Goal: Transaction & Acquisition: Book appointment/travel/reservation

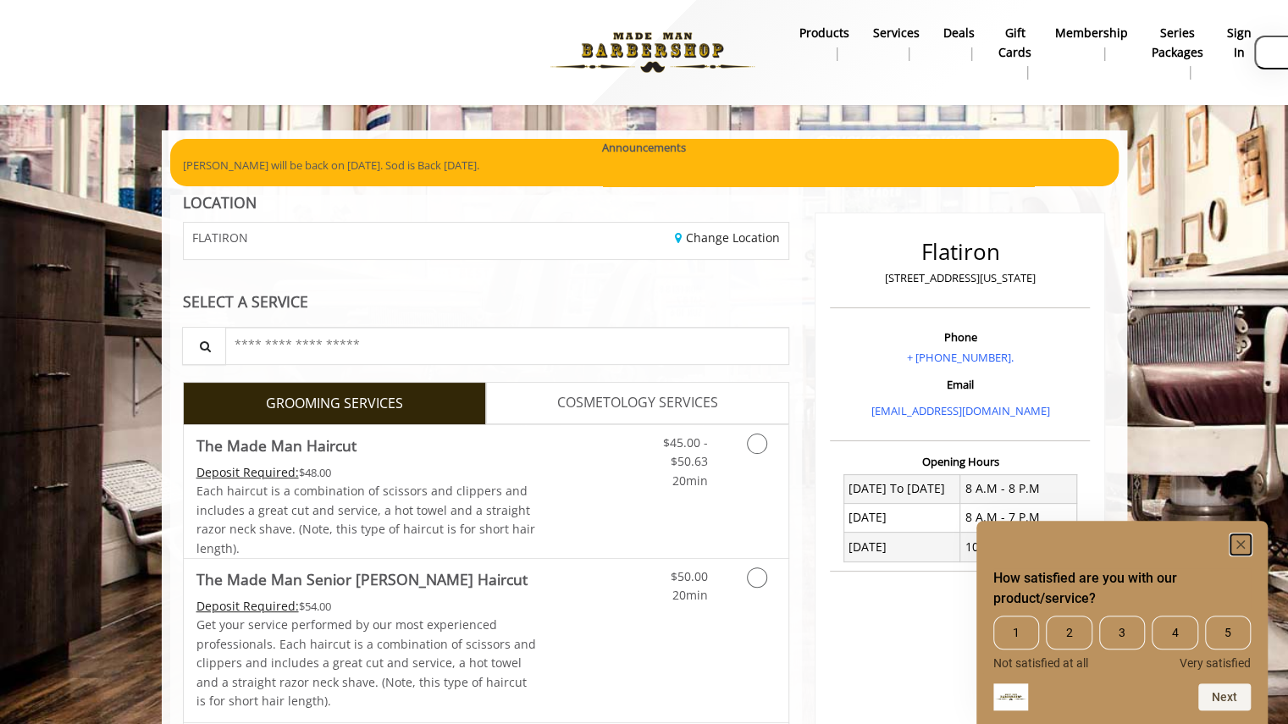
click at [1239, 543] on icon "Hide survey" at bounding box center [1240, 544] width 8 height 8
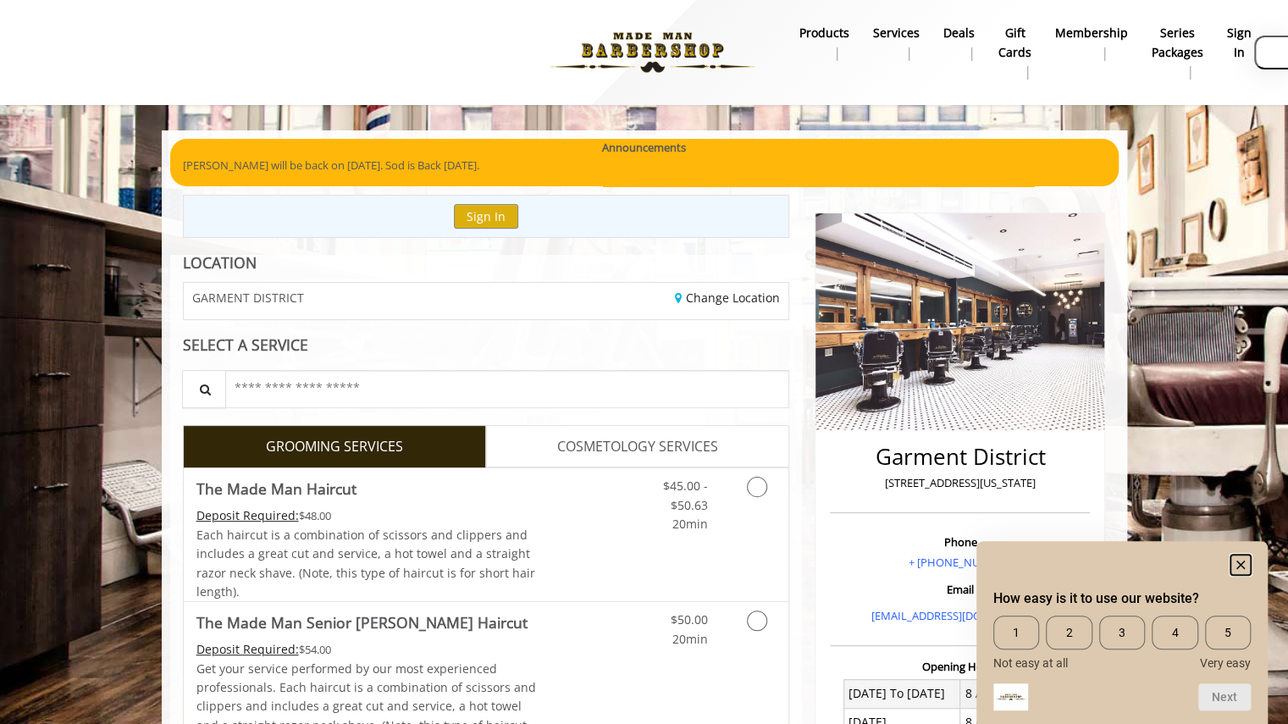
click at [1239, 560] on rect "Hide survey" at bounding box center [1240, 565] width 20 height 20
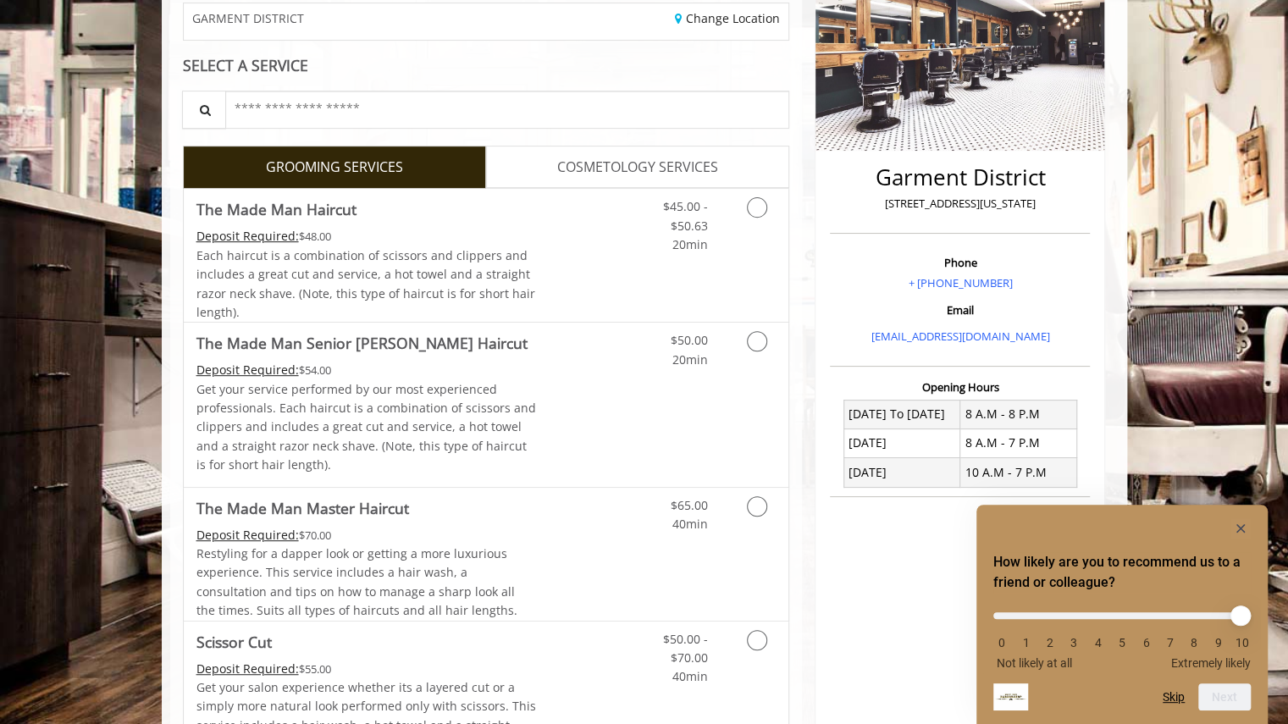
scroll to position [283, 0]
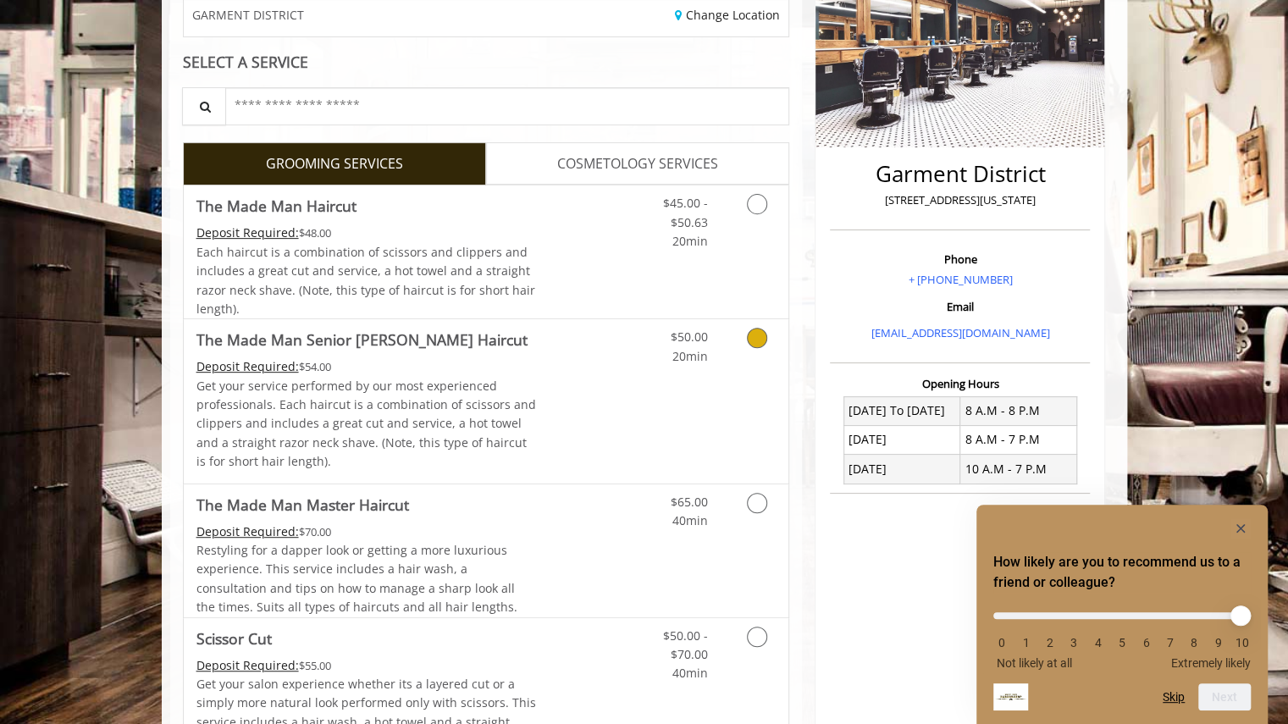
click at [765, 340] on icon "Grooming services" at bounding box center [757, 338] width 20 height 20
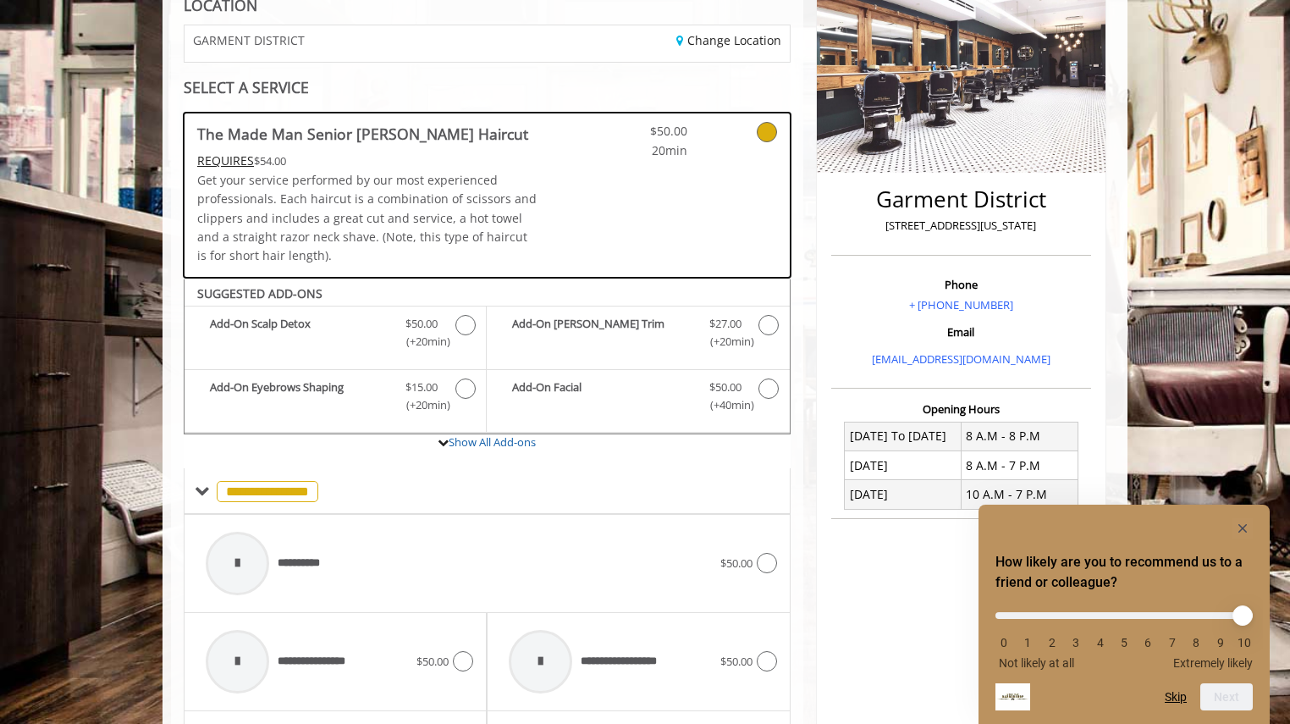
scroll to position [259, 0]
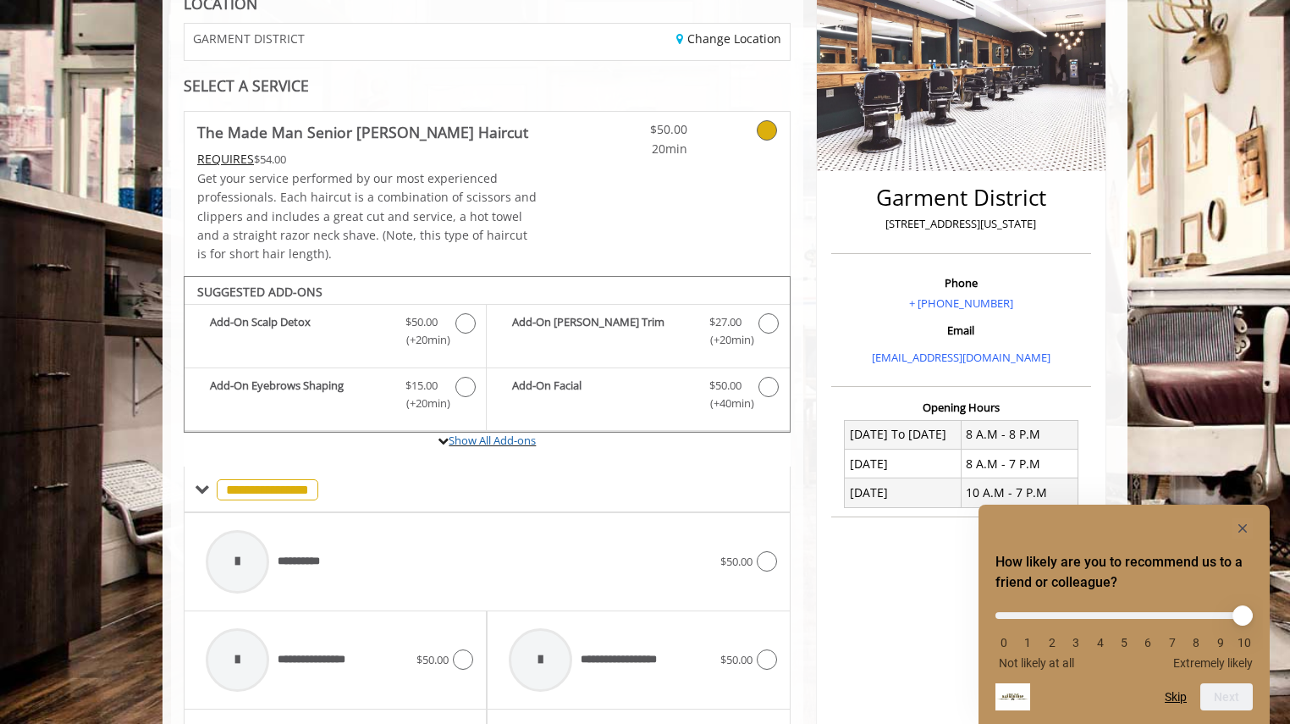
click at [444, 438] on icon at bounding box center [443, 440] width 11 height 11
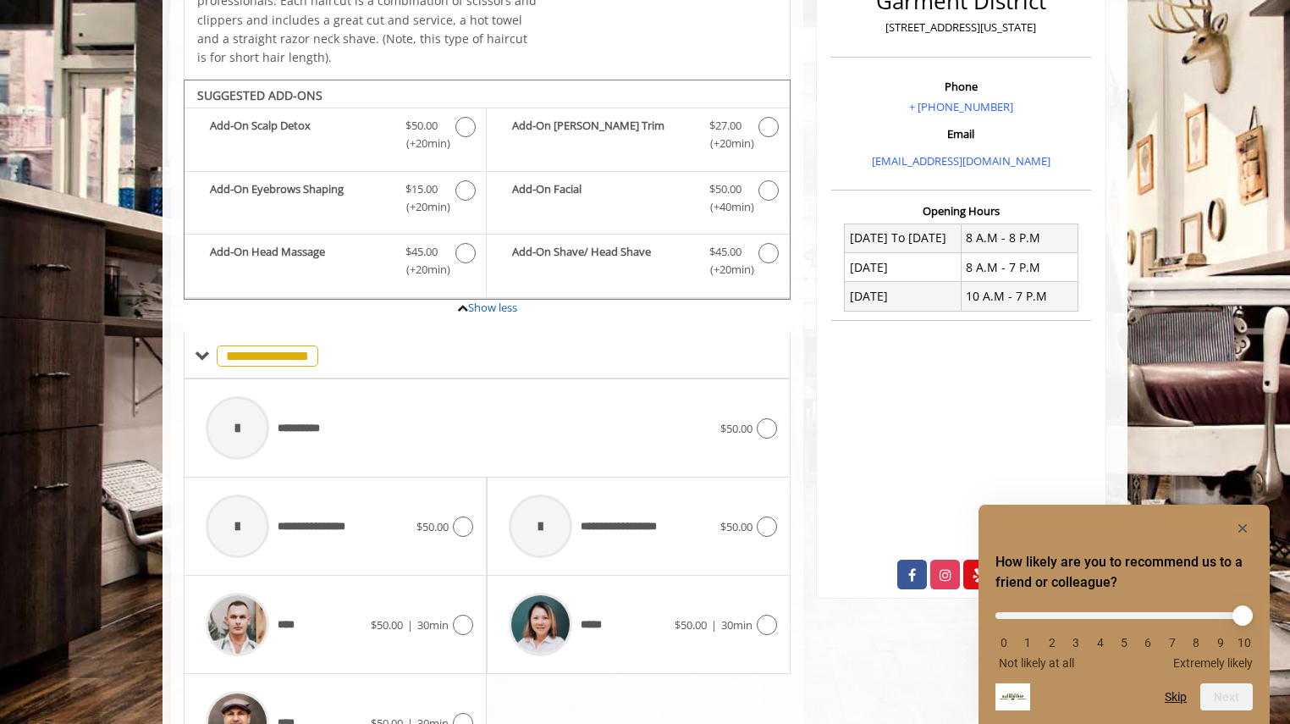
scroll to position [557, 0]
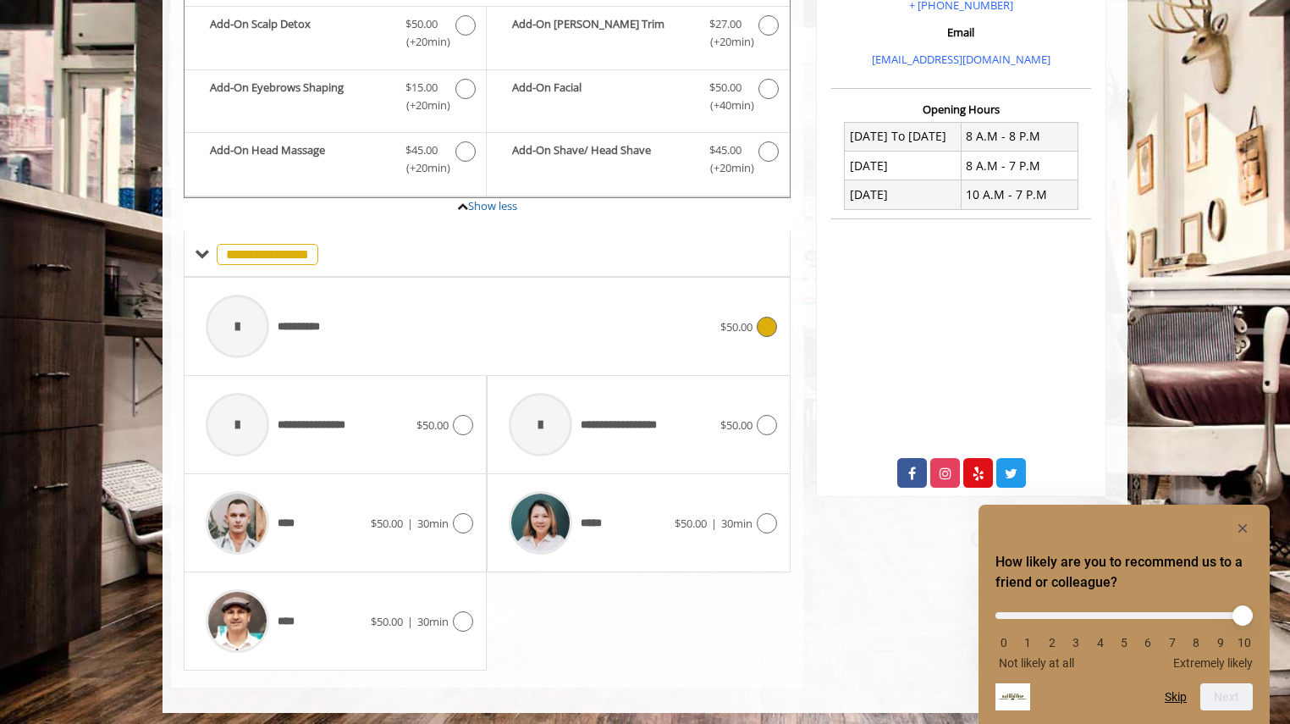
click at [770, 334] on div "**********" at bounding box center [487, 326] width 580 height 80
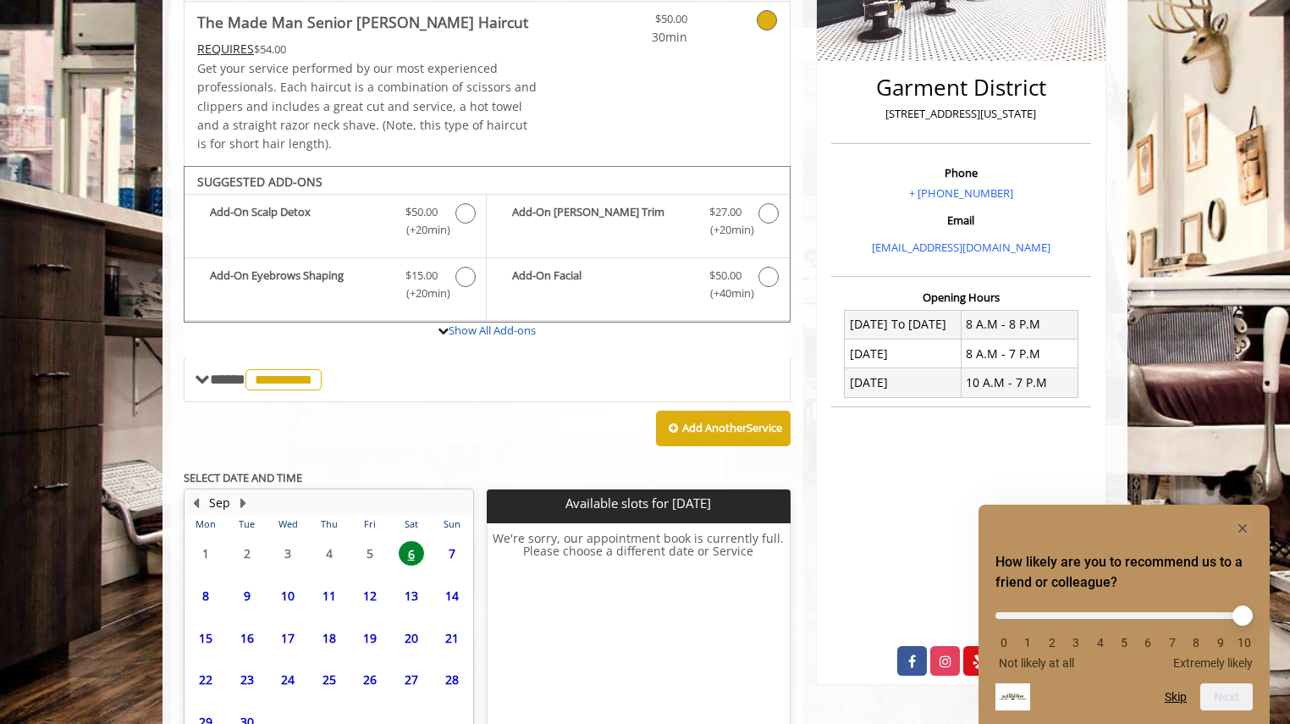
scroll to position [478, 0]
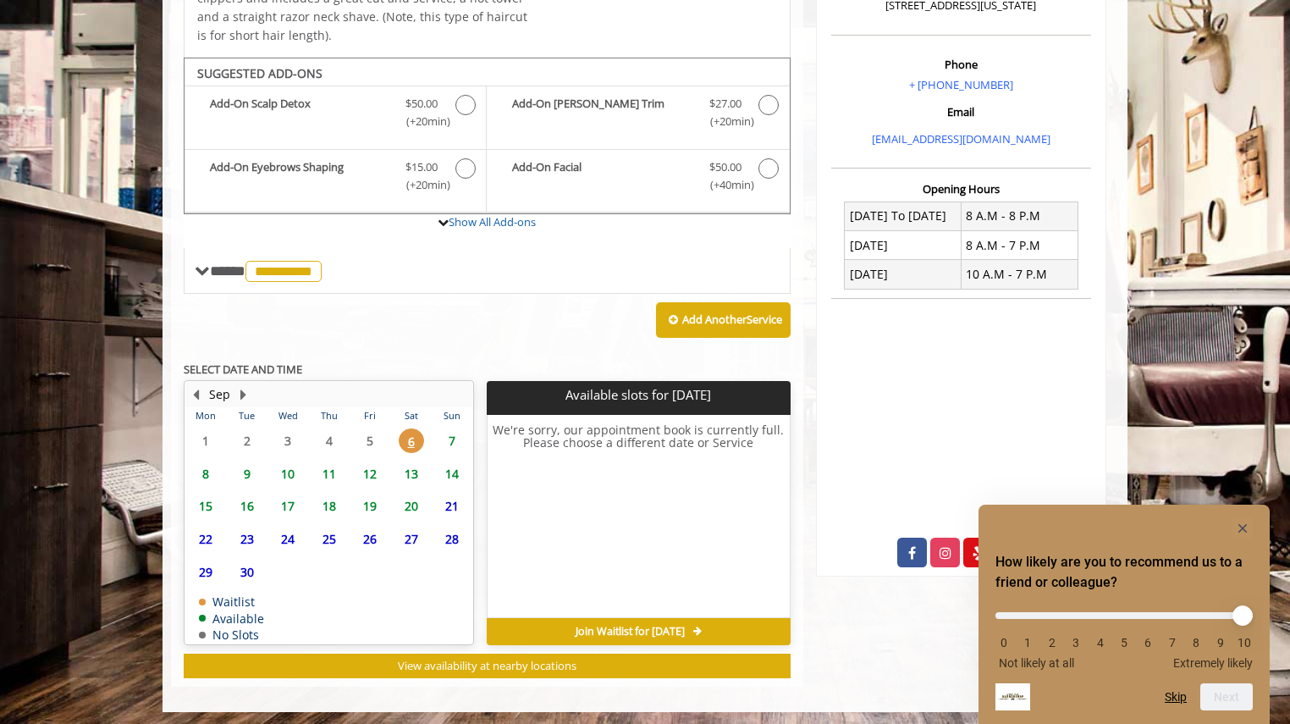
click at [449, 437] on span "7" at bounding box center [451, 440] width 25 height 25
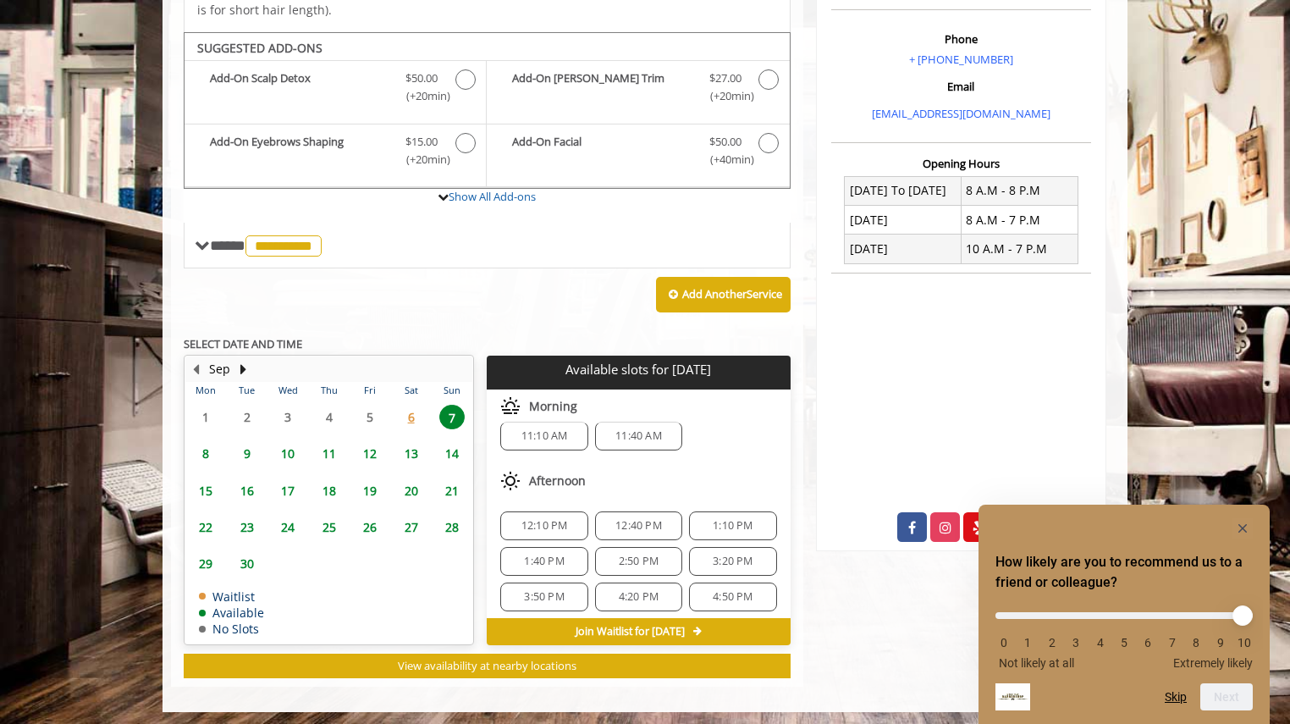
scroll to position [0, 0]
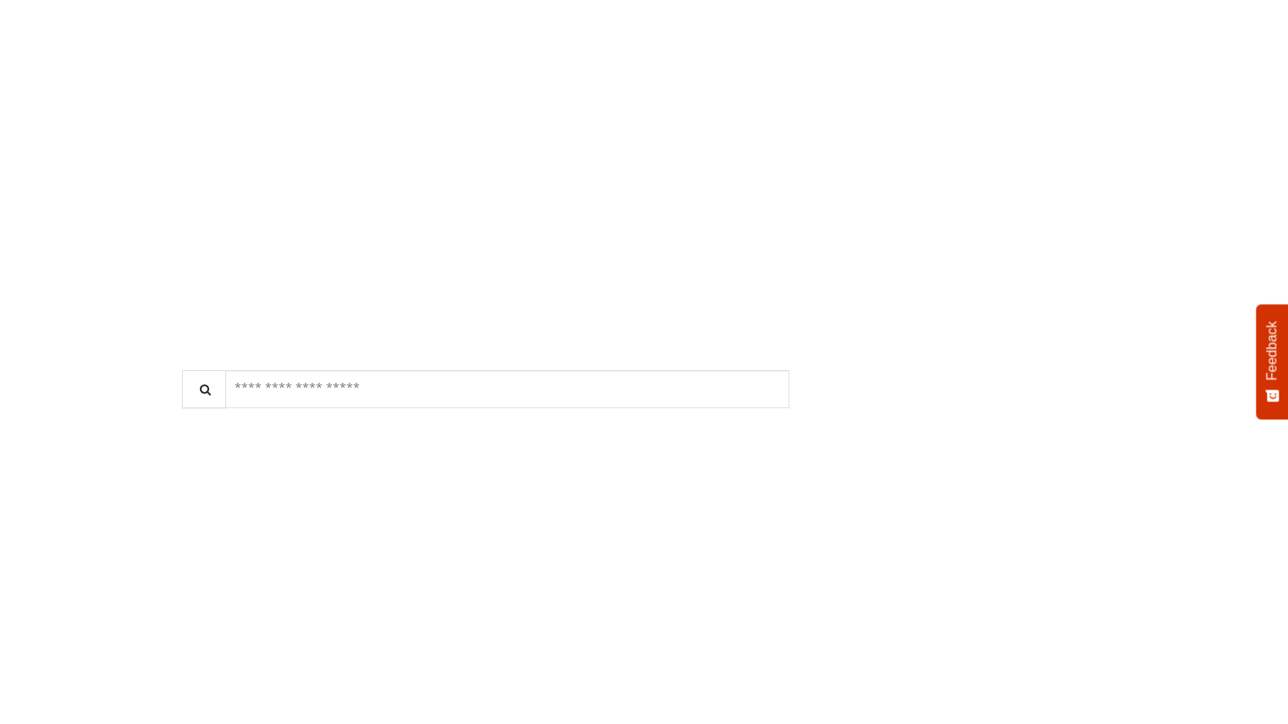
click at [762, 621] on icon "Grooming services" at bounding box center [757, 620] width 20 height 20
click at [714, 417] on div "**********" at bounding box center [458, 424] width 523 height 80
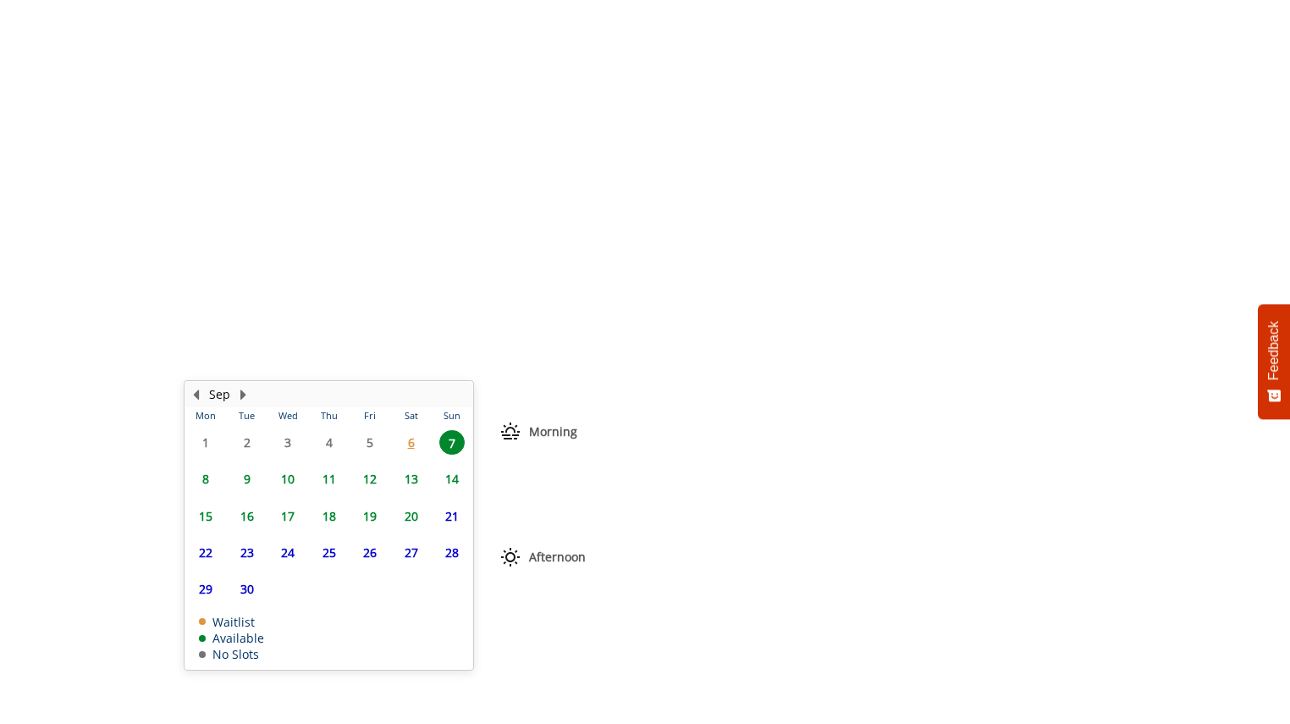
scroll to position [503, 0]
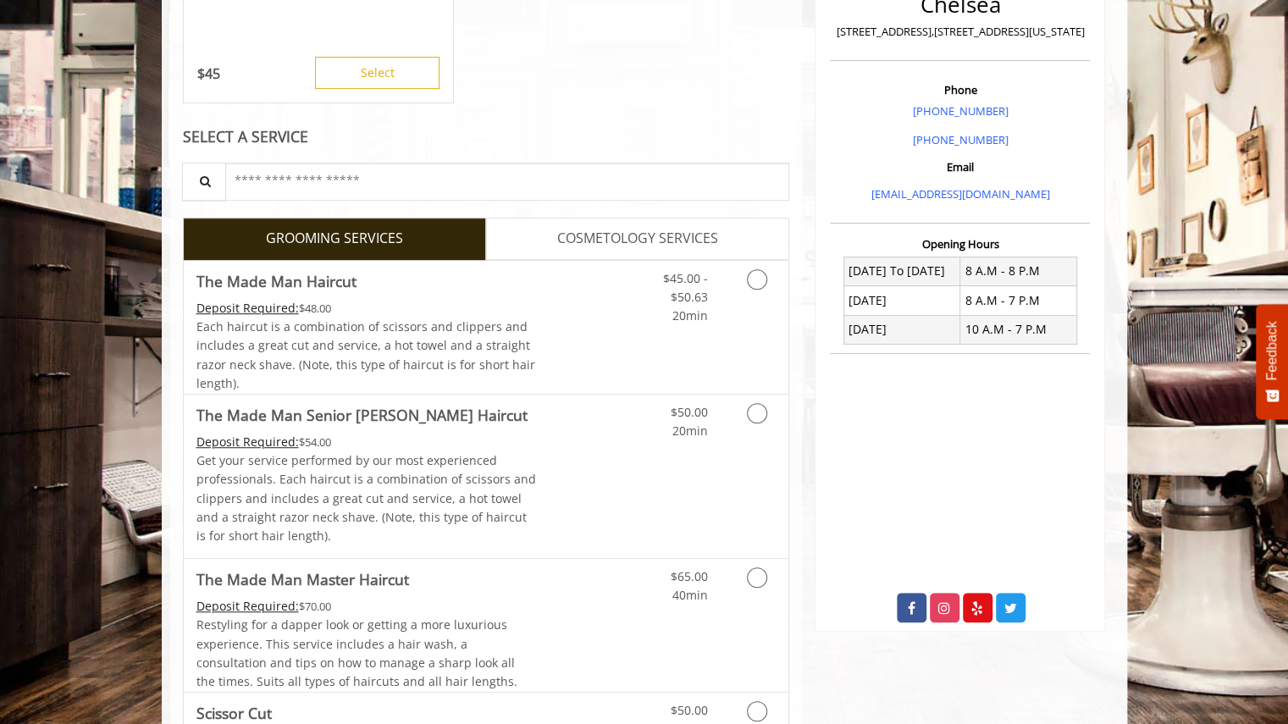
scroll to position [430, 0]
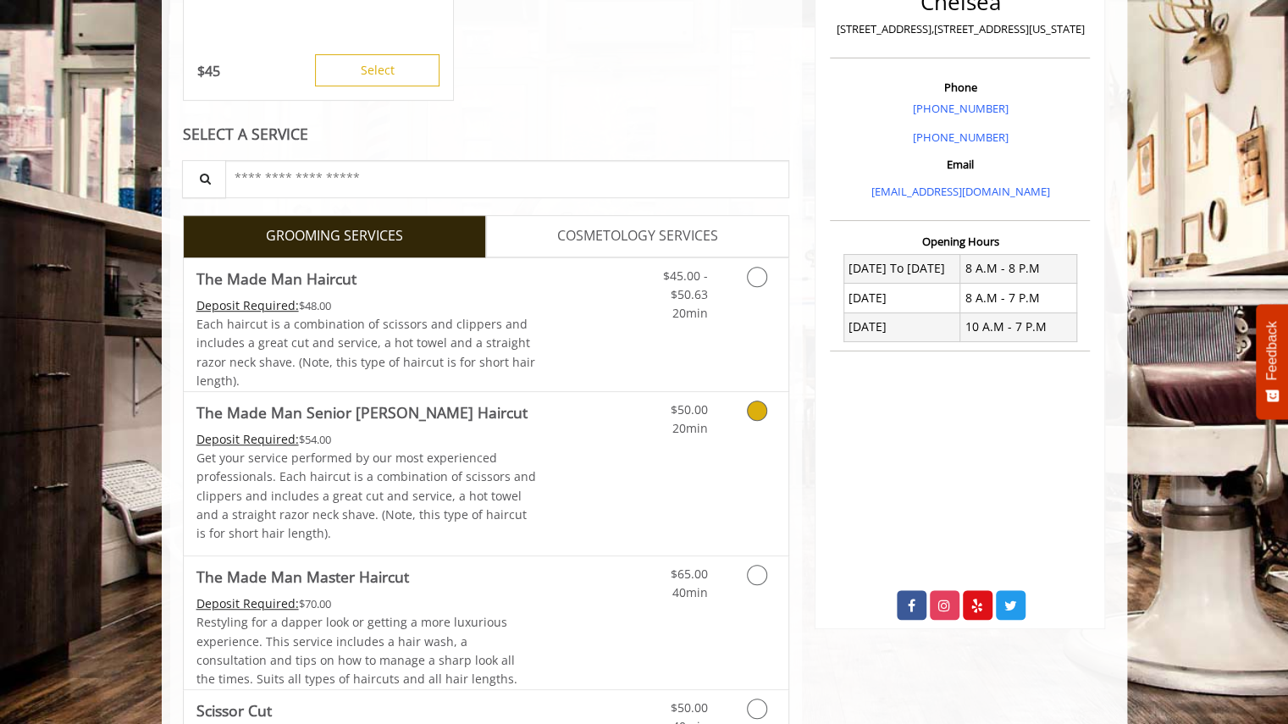
click at [746, 407] on link "Grooming services" at bounding box center [753, 415] width 43 height 47
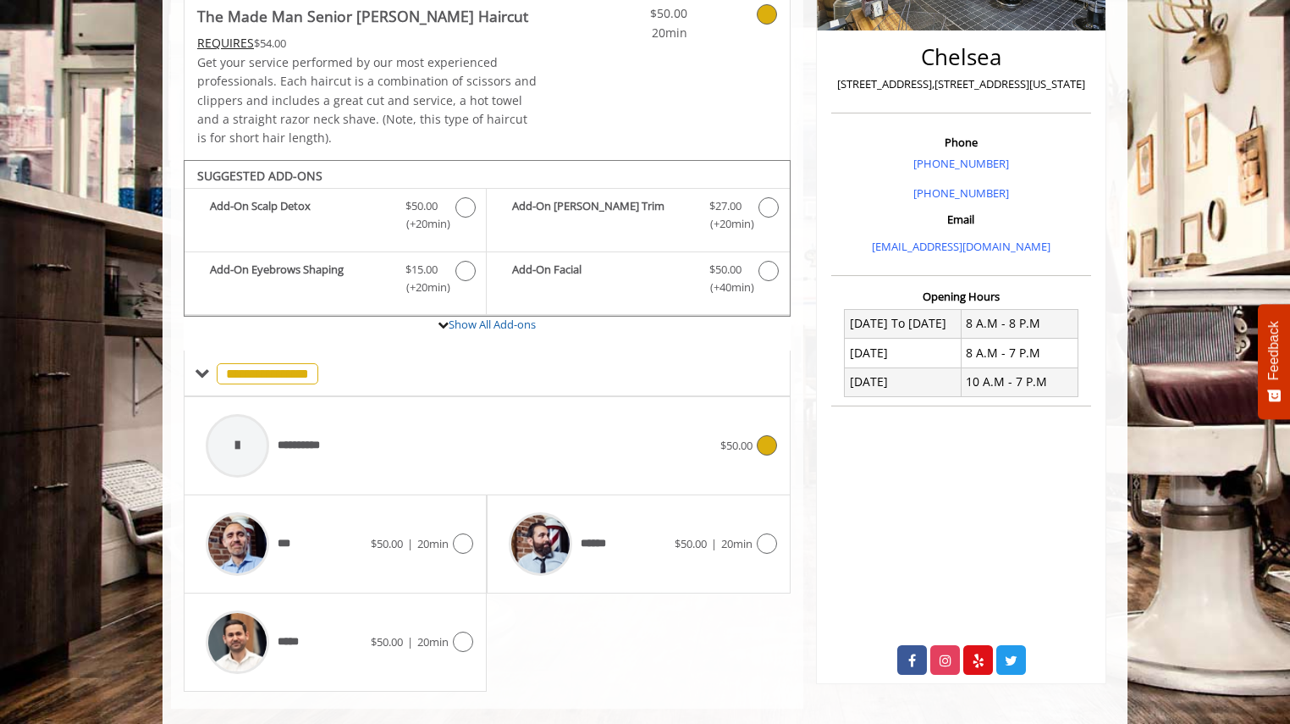
scroll to position [396, 0]
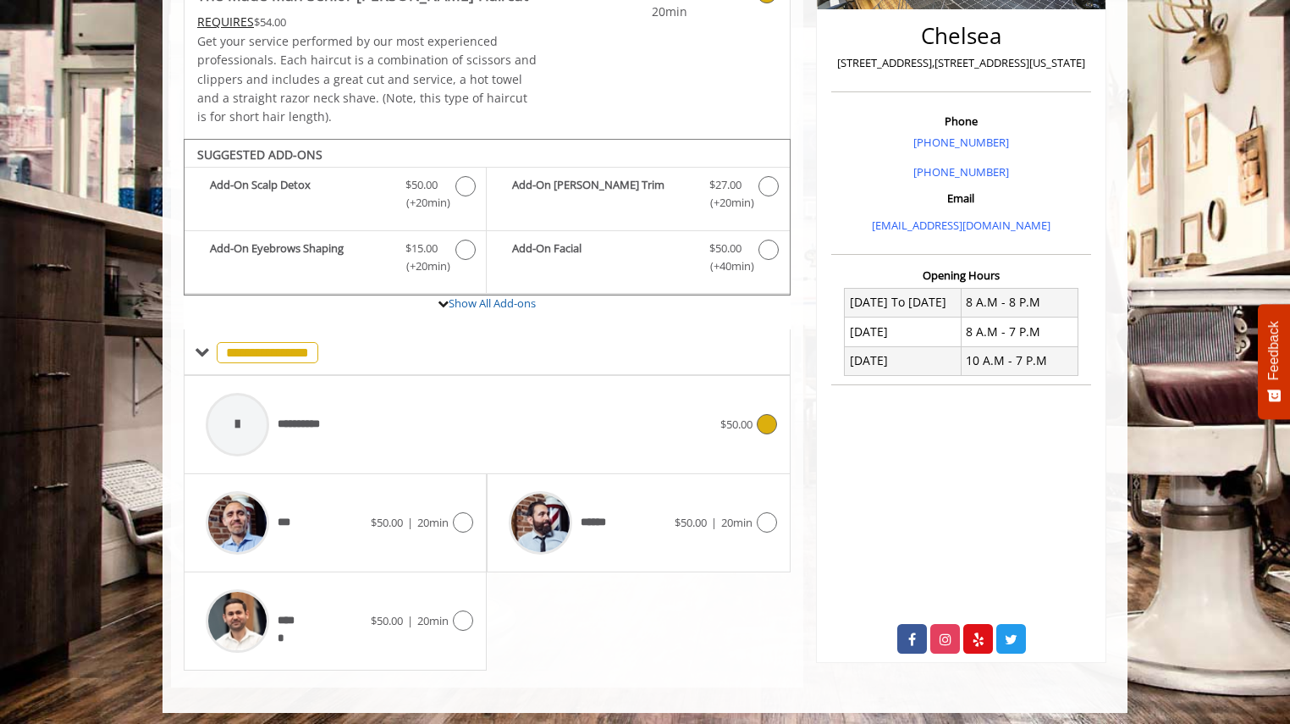
click at [760, 425] on icon at bounding box center [767, 424] width 20 height 20
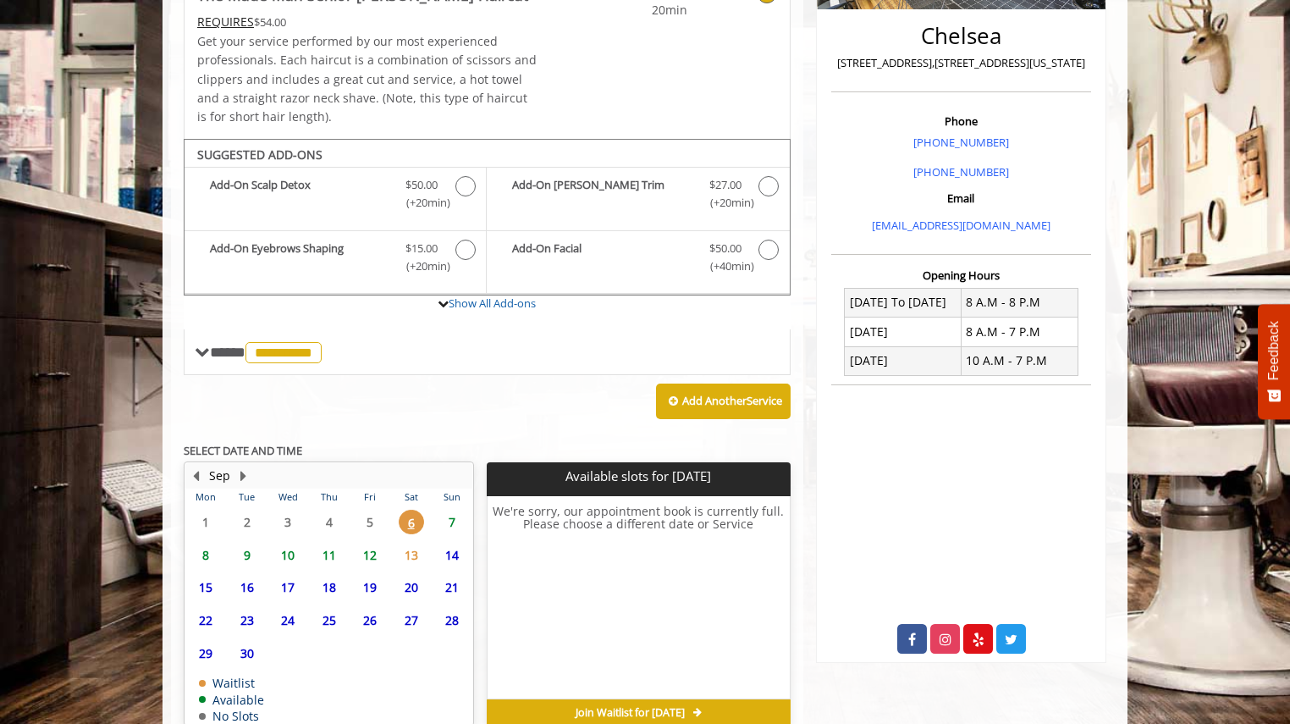
click at [463, 527] on span "7" at bounding box center [451, 522] width 25 height 25
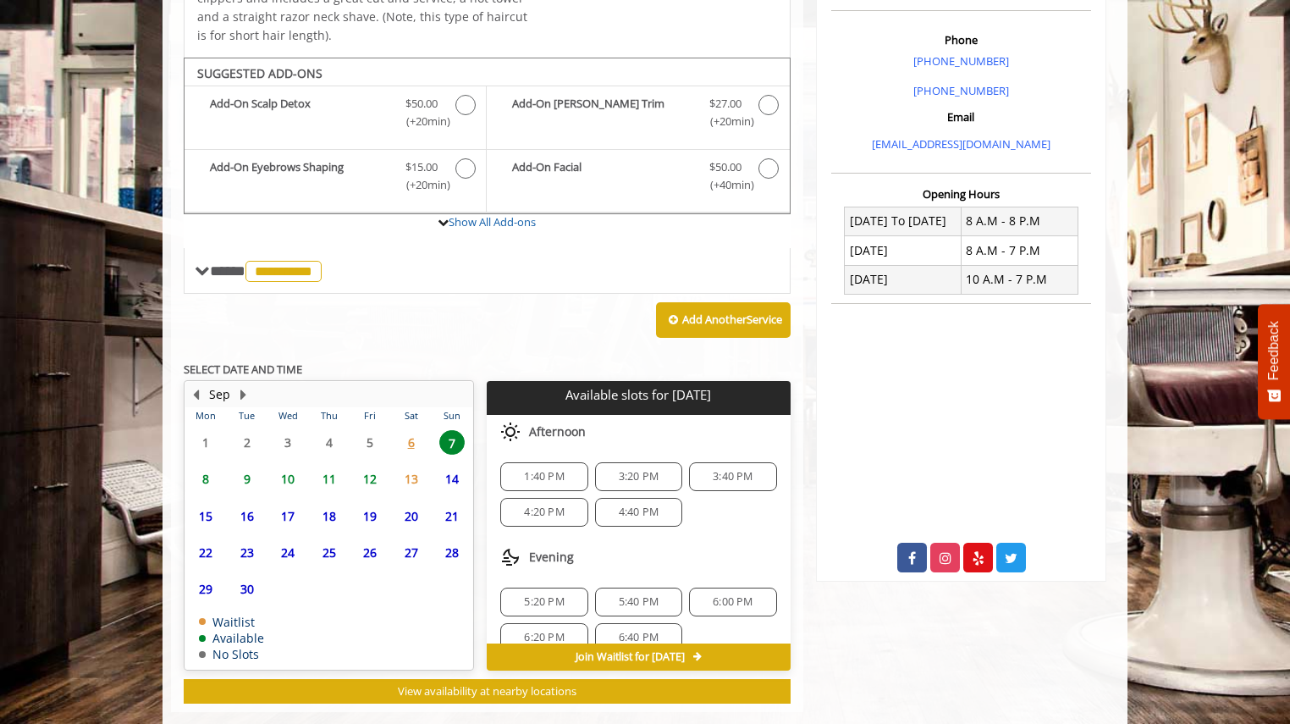
scroll to position [503, 0]
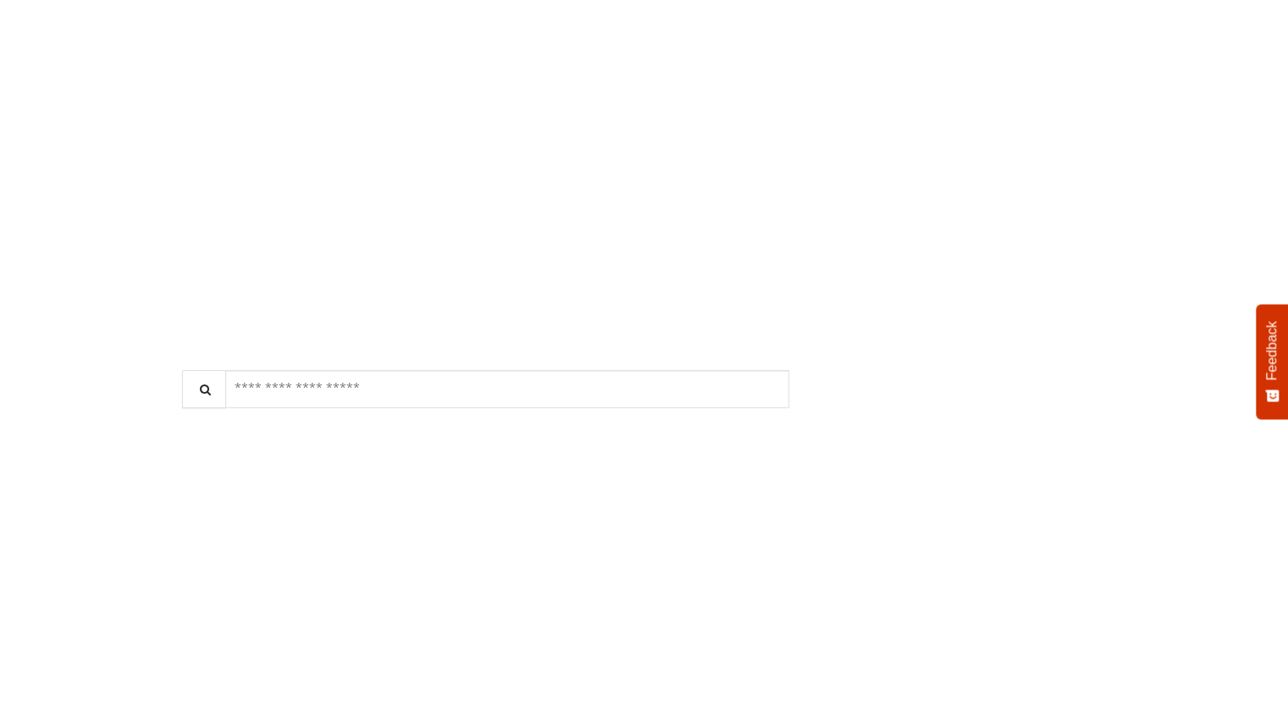
click at [767, 613] on link "Grooming services" at bounding box center [753, 625] width 43 height 47
click at [761, 324] on icon at bounding box center [767, 326] width 20 height 20
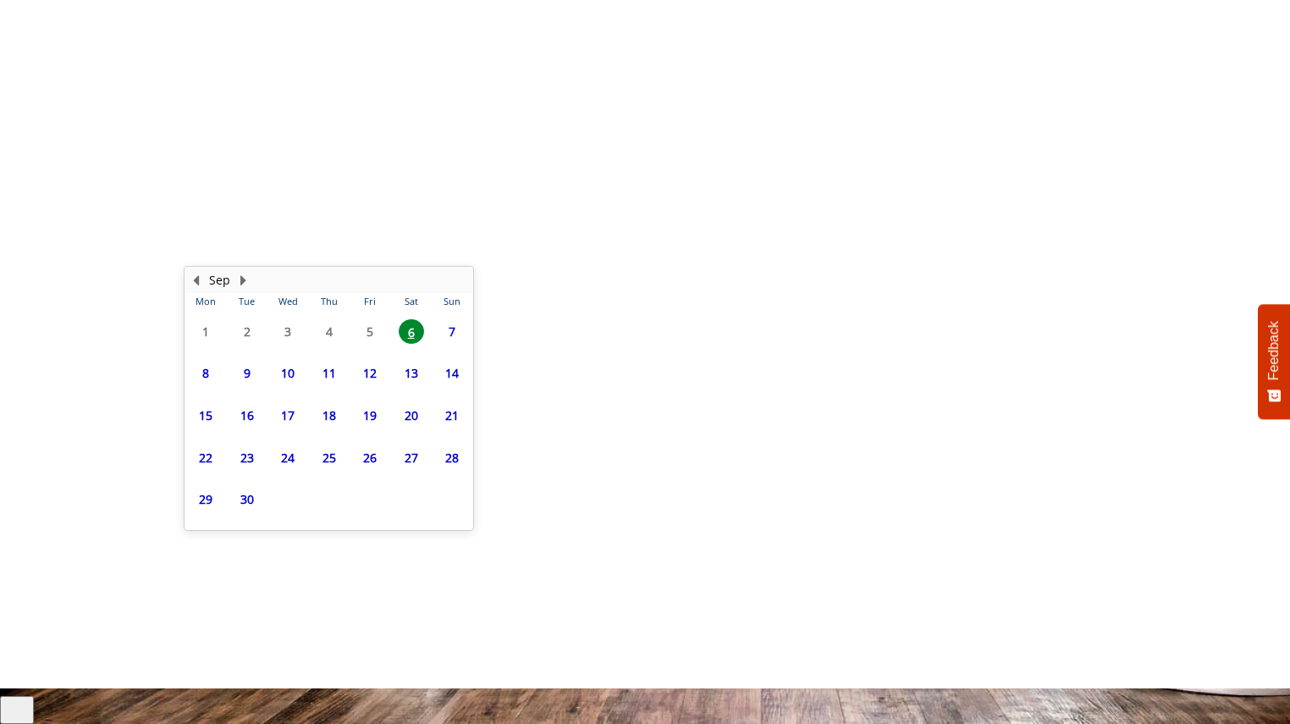
scroll to position [478, 0]
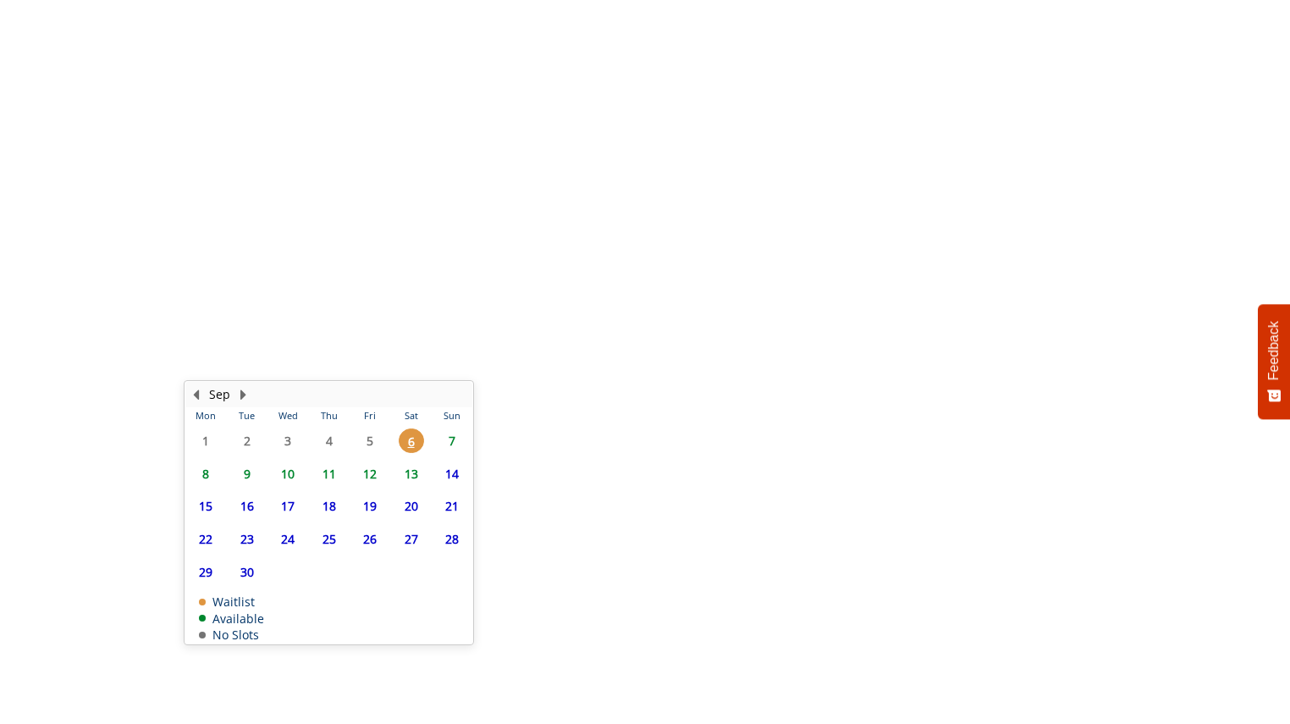
click at [450, 444] on span "7" at bounding box center [451, 440] width 25 height 25
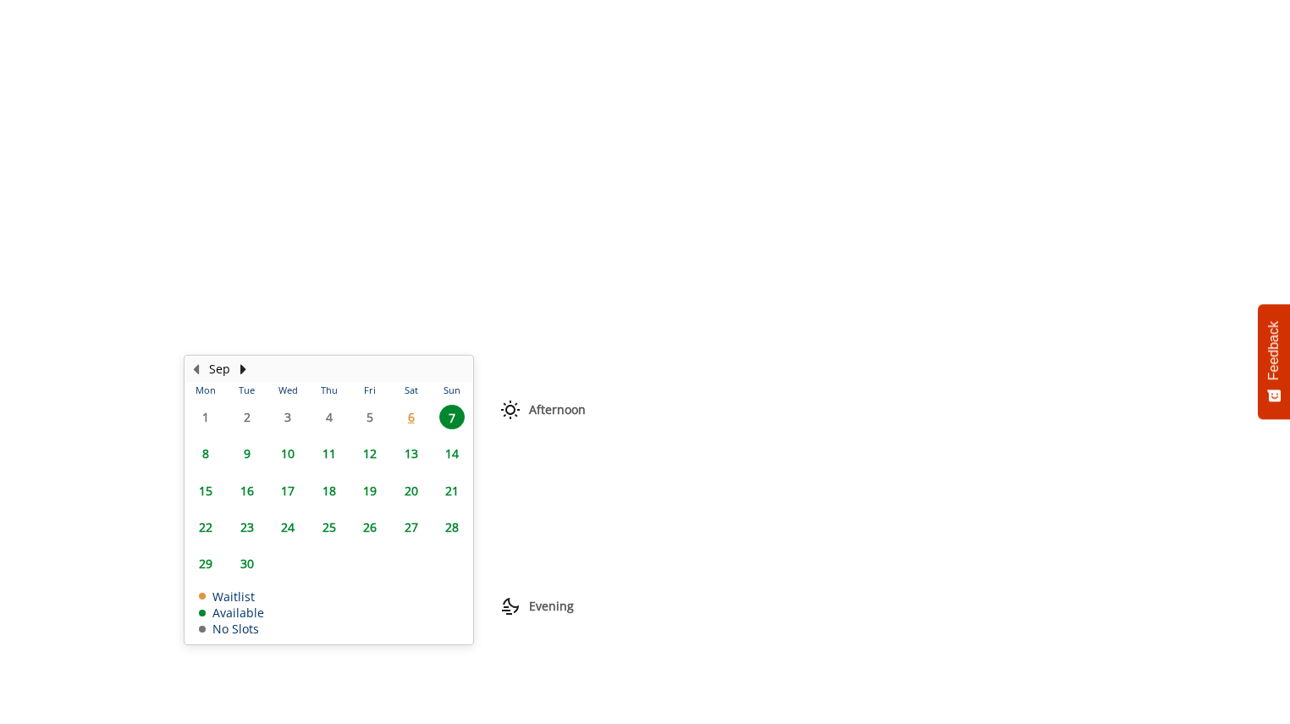
scroll to position [122, 0]
click at [790, 527] on div "Choose a time below for Sun, Sep 07 2025 Morning 10:00 AM 10:30 AM 11:00 AM 11:…" at bounding box center [638, 503] width 303 height 229
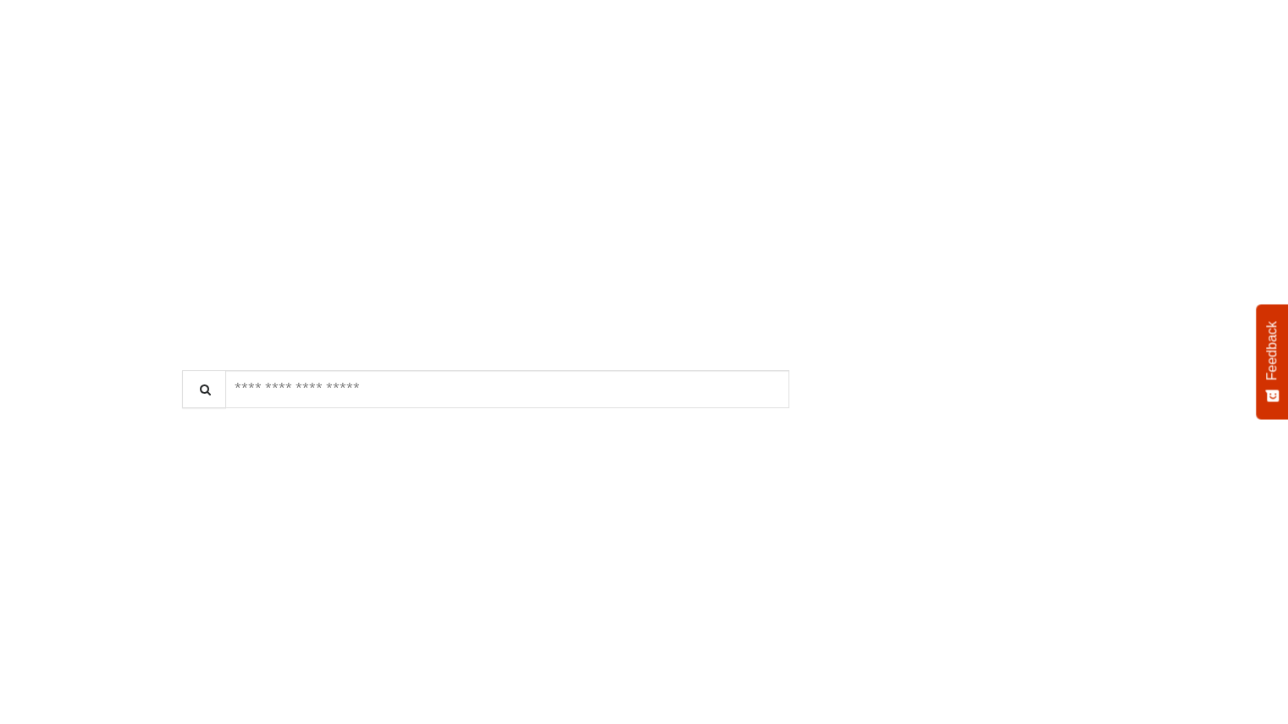
click at [773, 625] on link "Grooming services" at bounding box center [753, 625] width 43 height 47
click at [757, 391] on div "**********" at bounding box center [487, 424] width 580 height 80
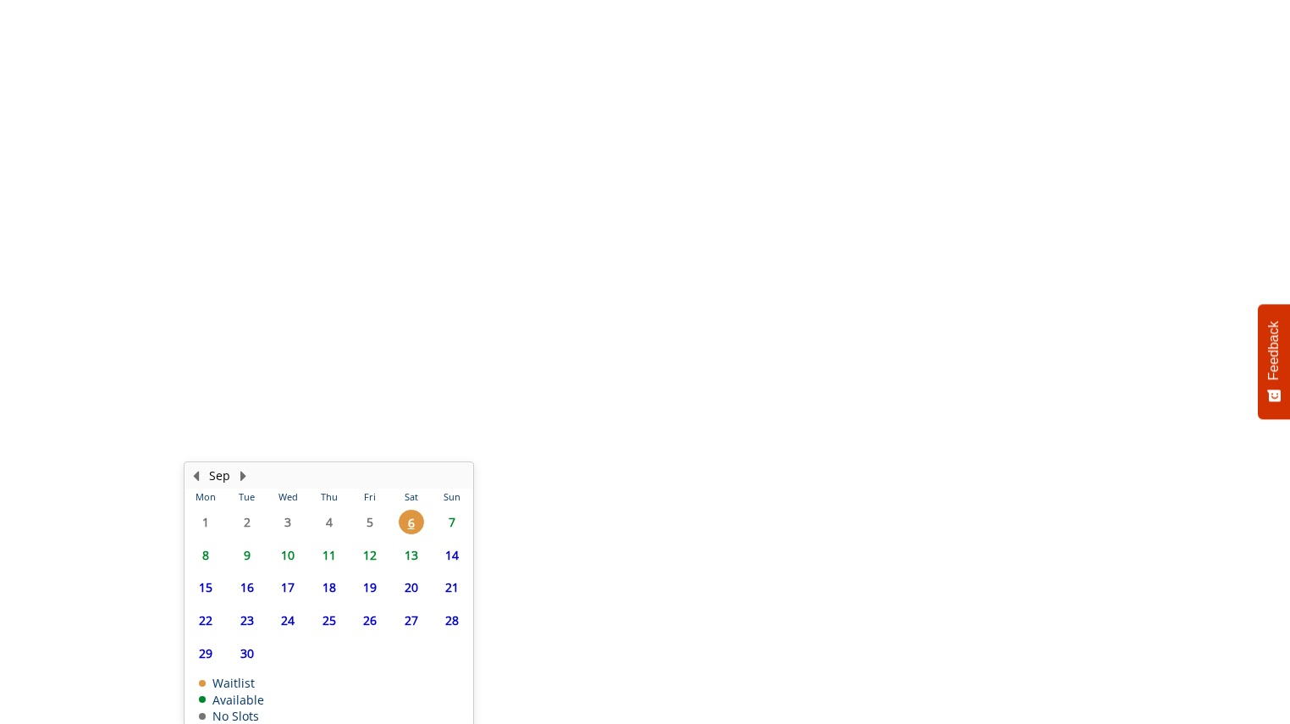
click at [447, 526] on span "7" at bounding box center [451, 522] width 25 height 25
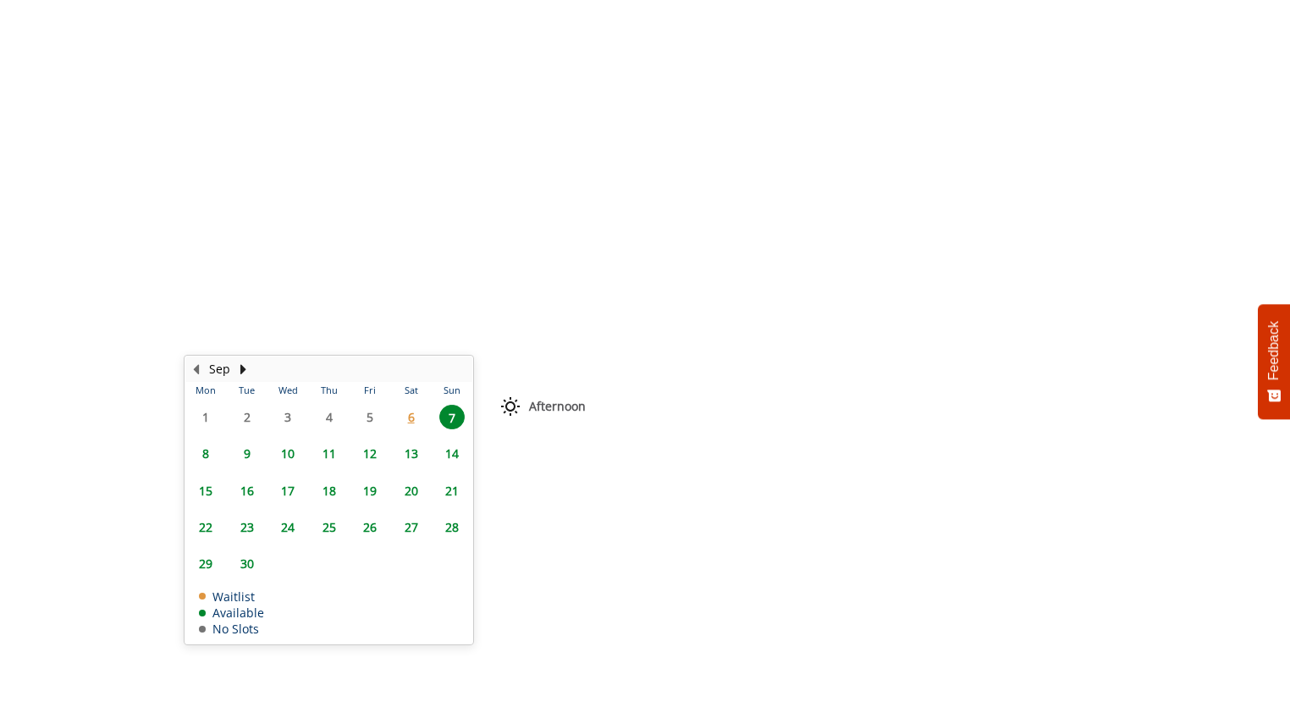
scroll to position [133, 0]
click at [721, 478] on span "2:20 PM" at bounding box center [733, 479] width 40 height 14
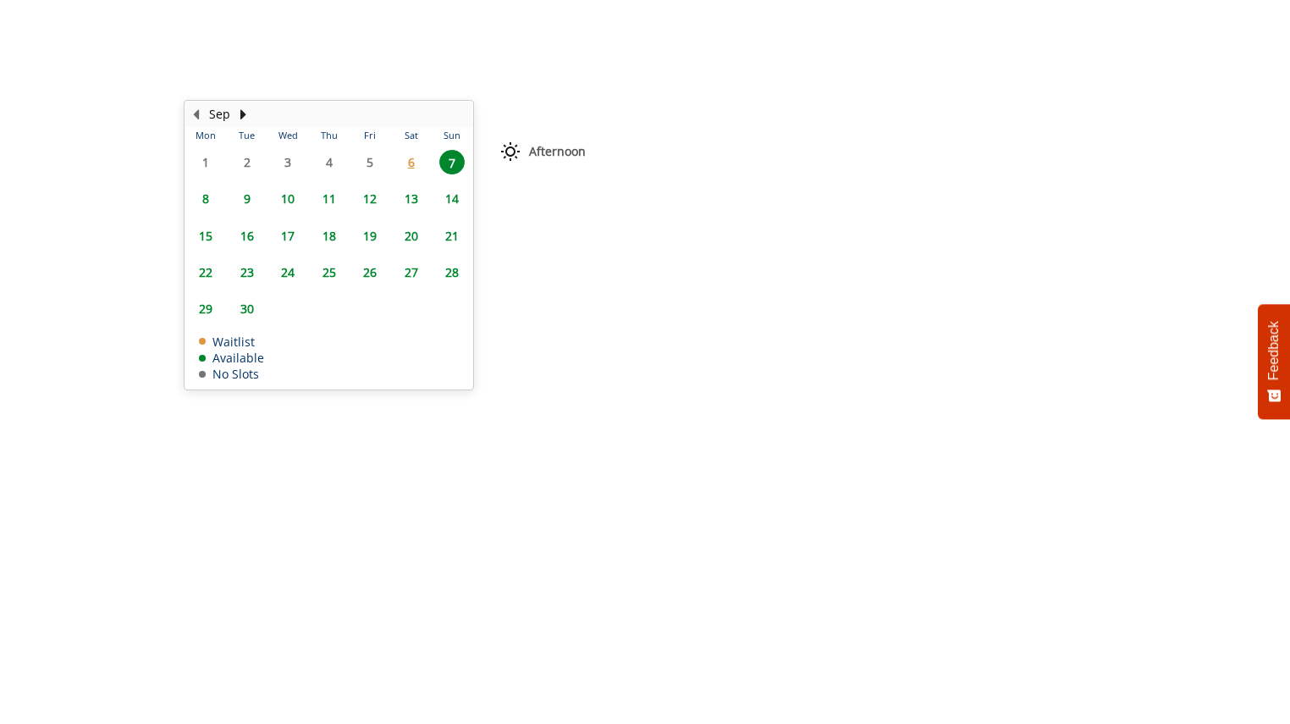
scroll to position [808, 0]
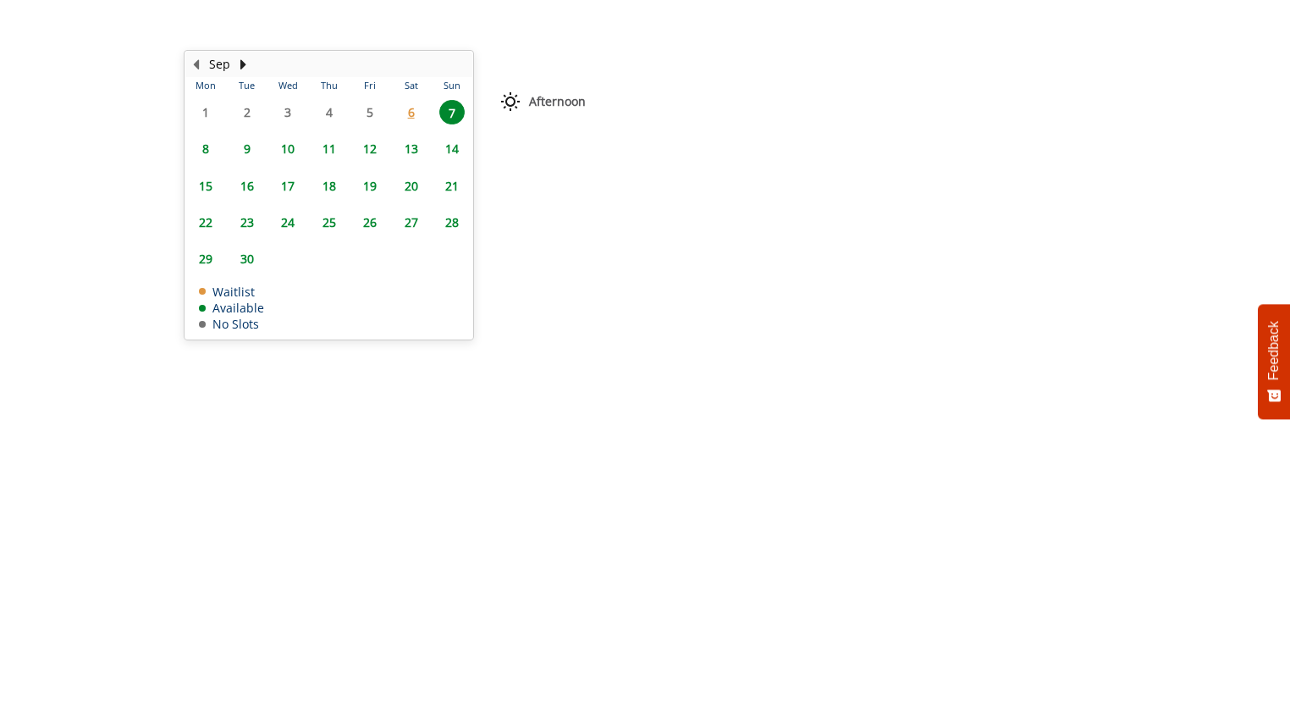
click at [669, 513] on button "BOOK NOW" at bounding box center [671, 525] width 221 height 39
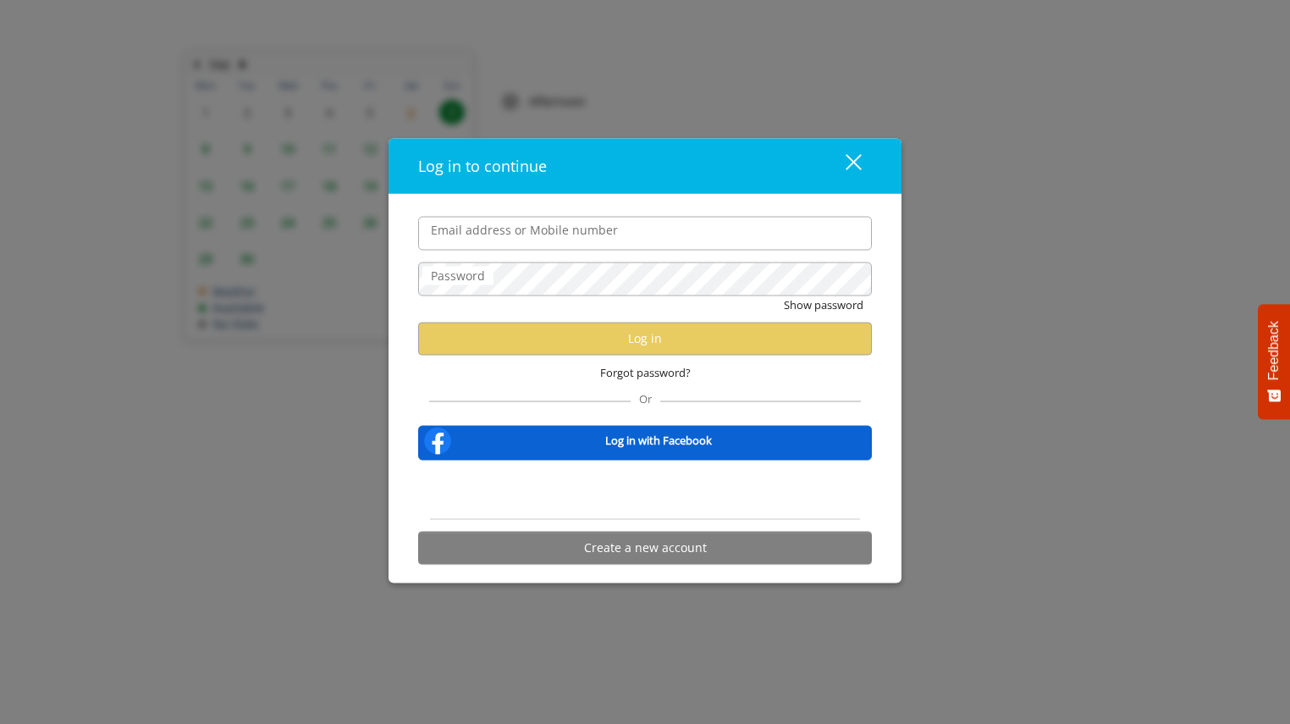
click at [567, 238] on input "Email address or Mobile number" at bounding box center [645, 233] width 454 height 34
type input "**********"
click at [391, 284] on div "**********" at bounding box center [645, 388] width 513 height 389
click at [477, 272] on label "Password" at bounding box center [457, 275] width 71 height 19
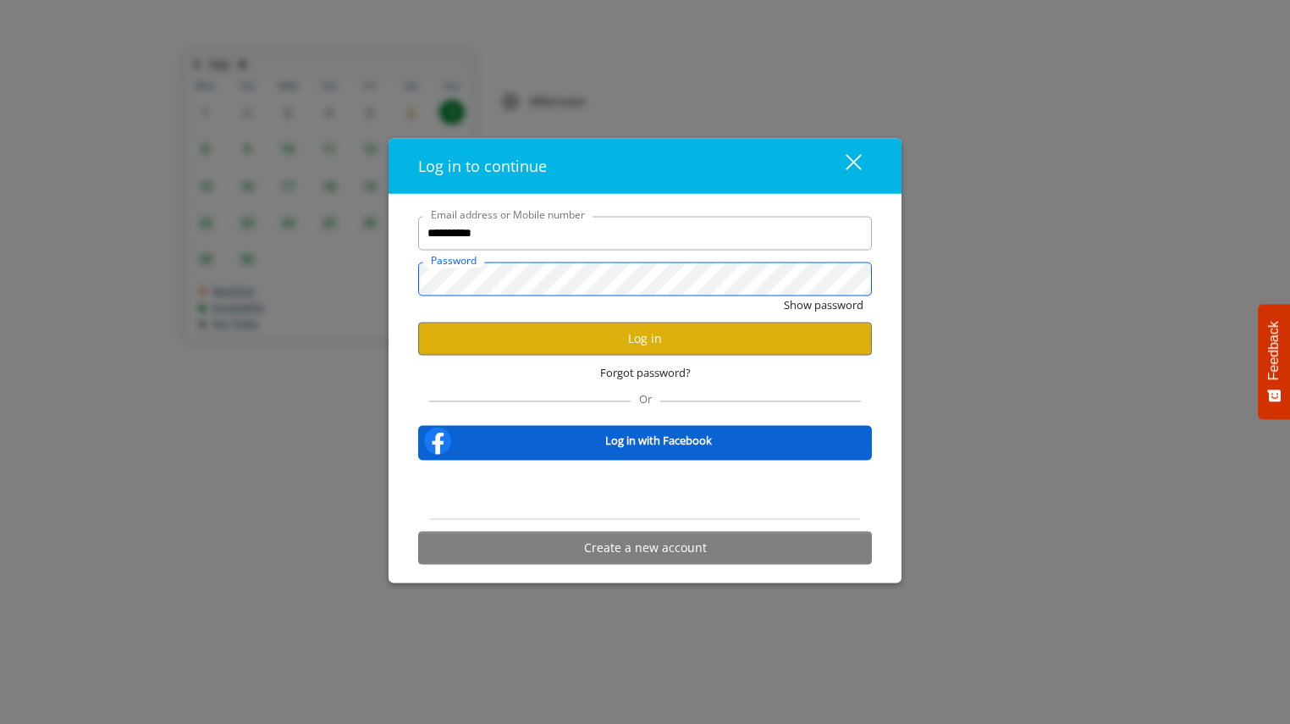
click at [784, 295] on button "Show password" at bounding box center [824, 304] width 80 height 18
click at [815, 310] on button "Hide password" at bounding box center [825, 304] width 75 height 18
click at [659, 330] on button "Log in" at bounding box center [645, 338] width 454 height 33
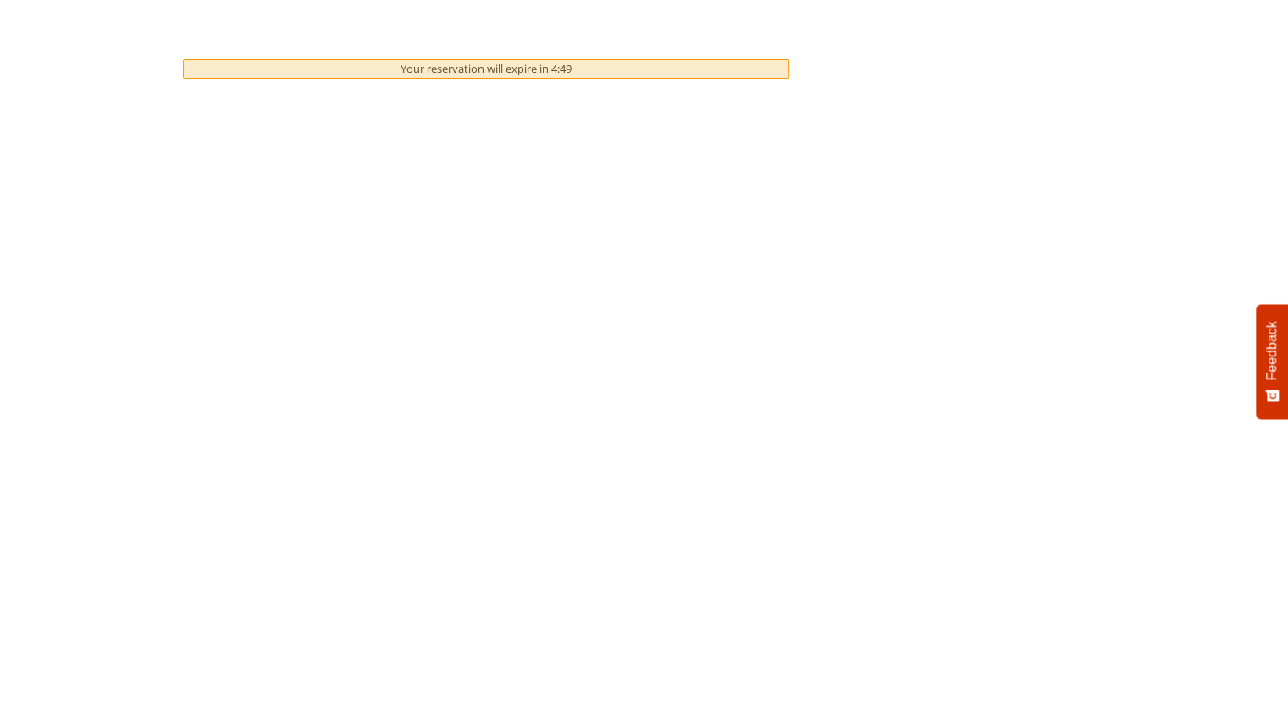
scroll to position [164, 0]
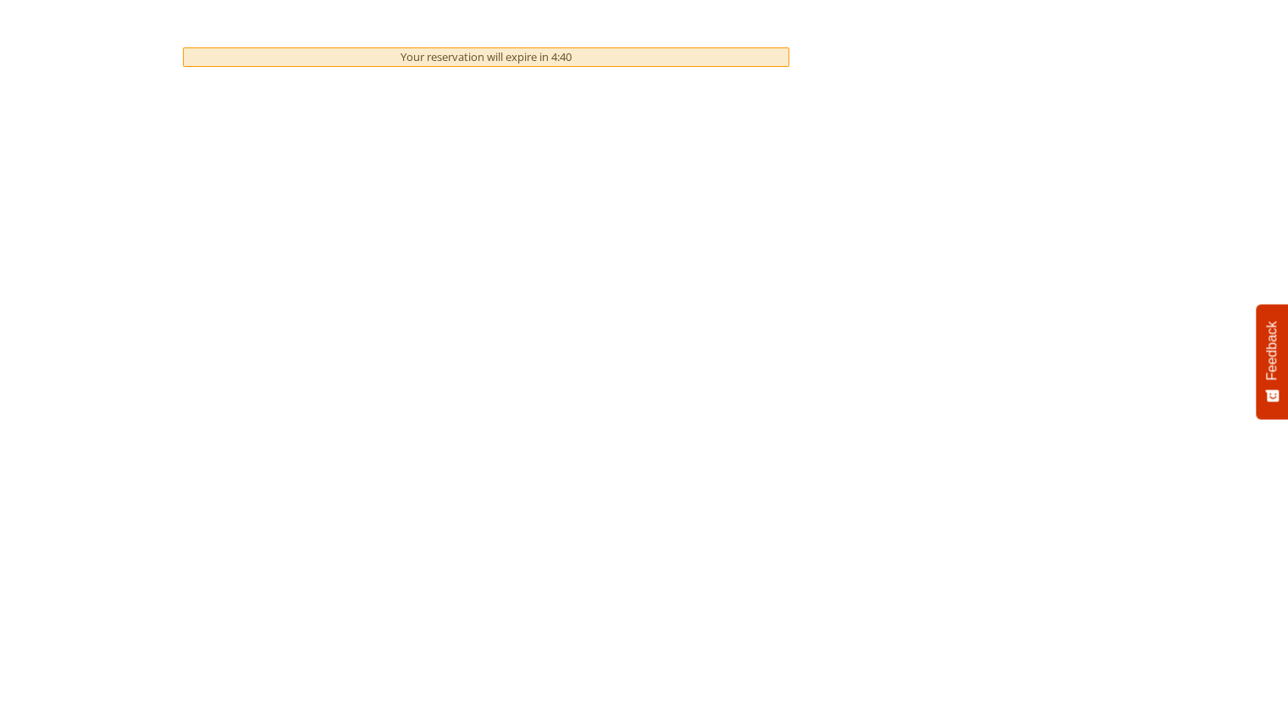
click at [356, 509] on div "To book your appointment, we require your credit card details." at bounding box center [498, 513] width 549 height 23
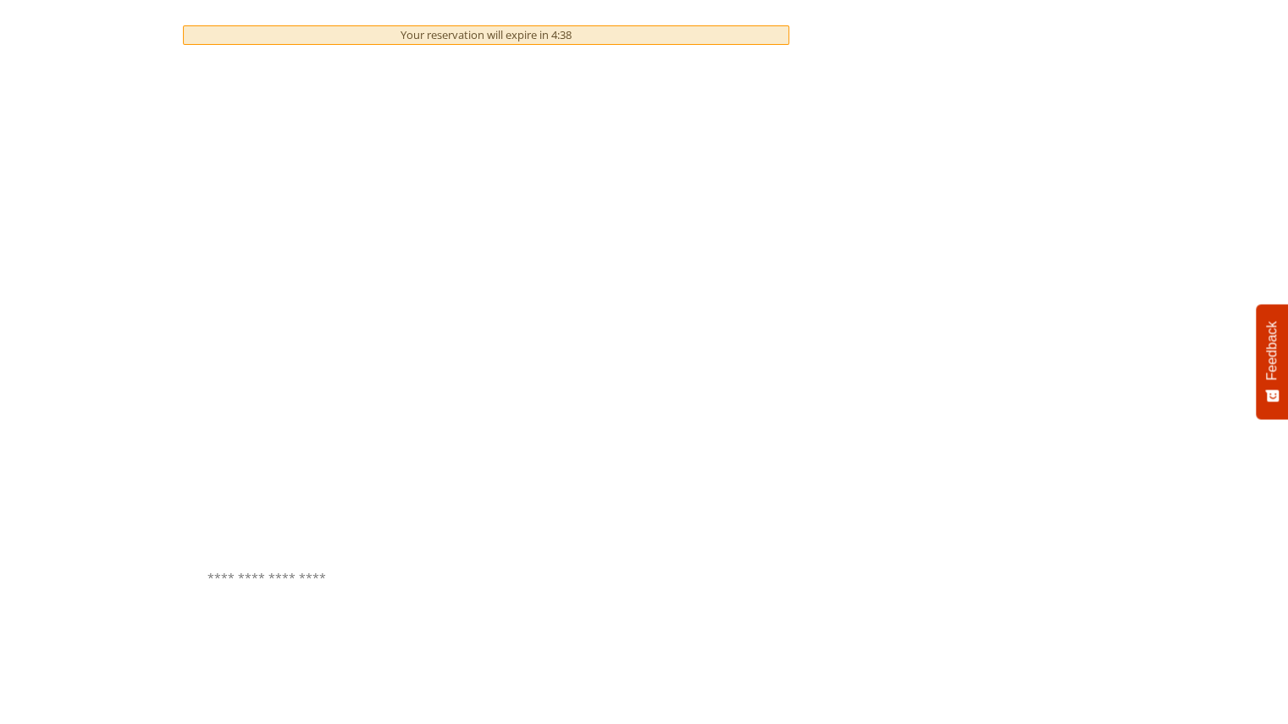
click at [321, 515] on div "Redeem a gift card View gift cards summary" at bounding box center [486, 519] width 580 height 35
click at [515, 657] on button "Pay $54.00 and Book" at bounding box center [532, 649] width 153 height 38
